Goal: Check status: Check status

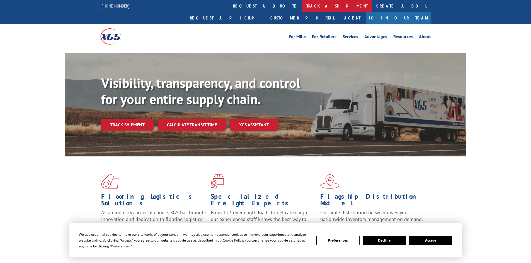
click at [302, 2] on link "track a shipment" at bounding box center [337, 6] width 70 height 12
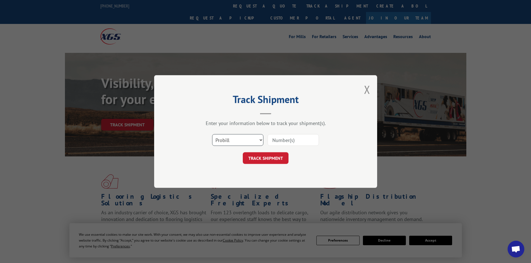
click at [256, 136] on select "Select category... Probill BOL PO" at bounding box center [237, 140] width 51 height 12
select select "bol"
click at [212, 134] on select "Select category... Probill BOL PO" at bounding box center [237, 140] width 51 height 12
click at [282, 138] on input at bounding box center [293, 140] width 51 height 12
type input "6047773"
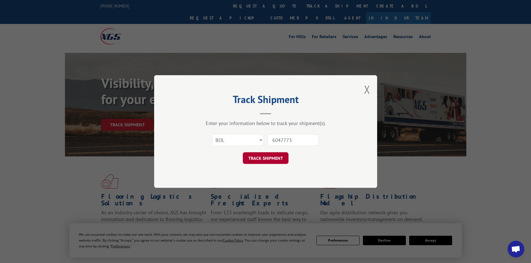
click at [273, 157] on button "TRACK SHIPMENT" at bounding box center [266, 158] width 46 height 12
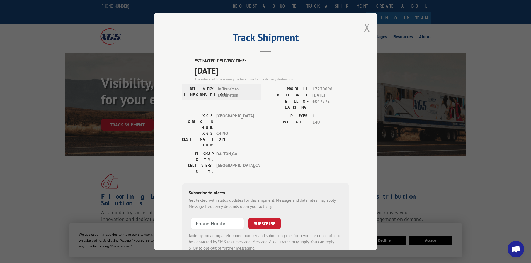
click at [364, 27] on button "Close modal" at bounding box center [367, 27] width 6 height 15
